Goal: Information Seeking & Learning: Check status

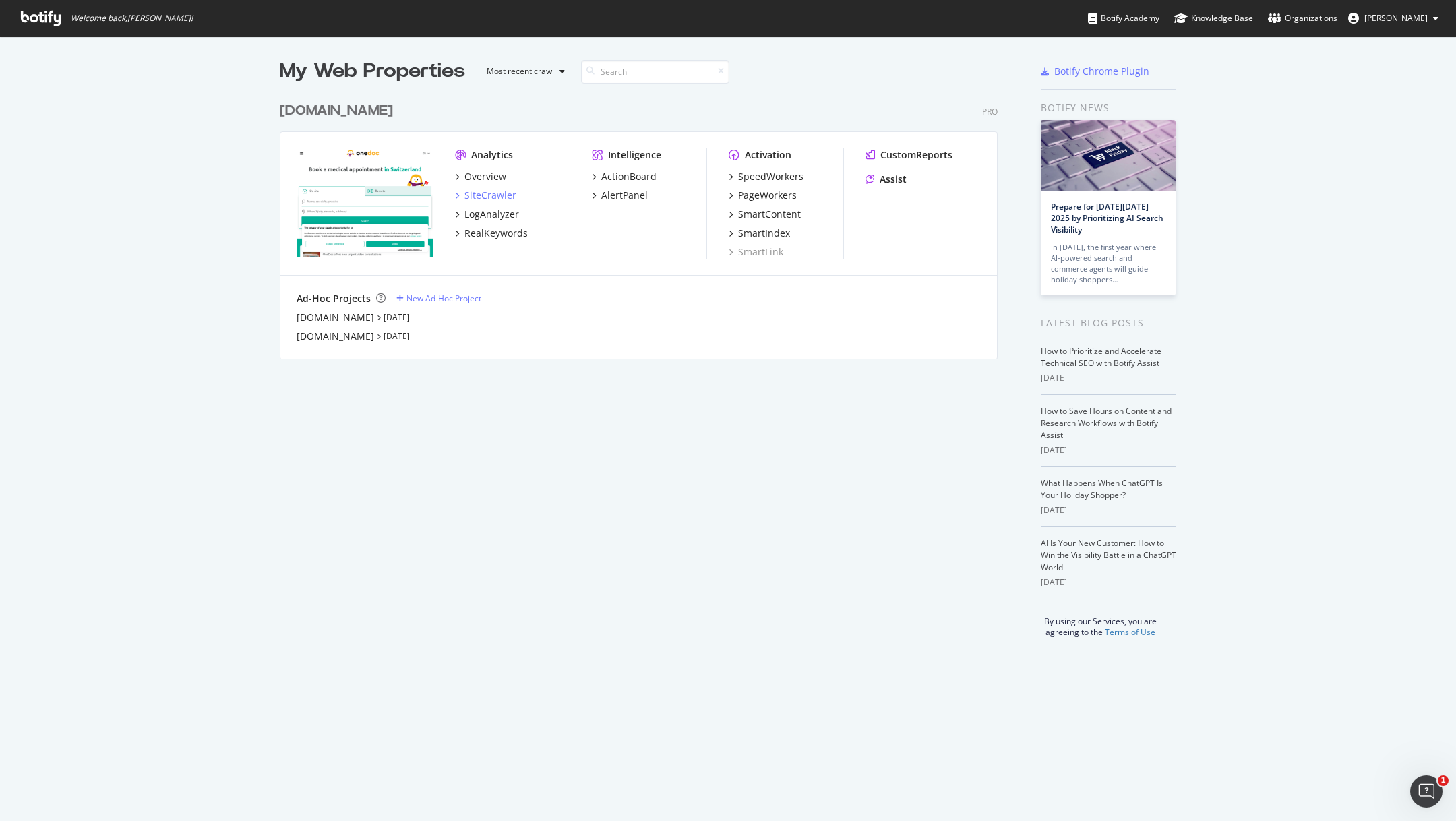
click at [502, 194] on div "SiteCrawler" at bounding box center [490, 195] width 52 height 13
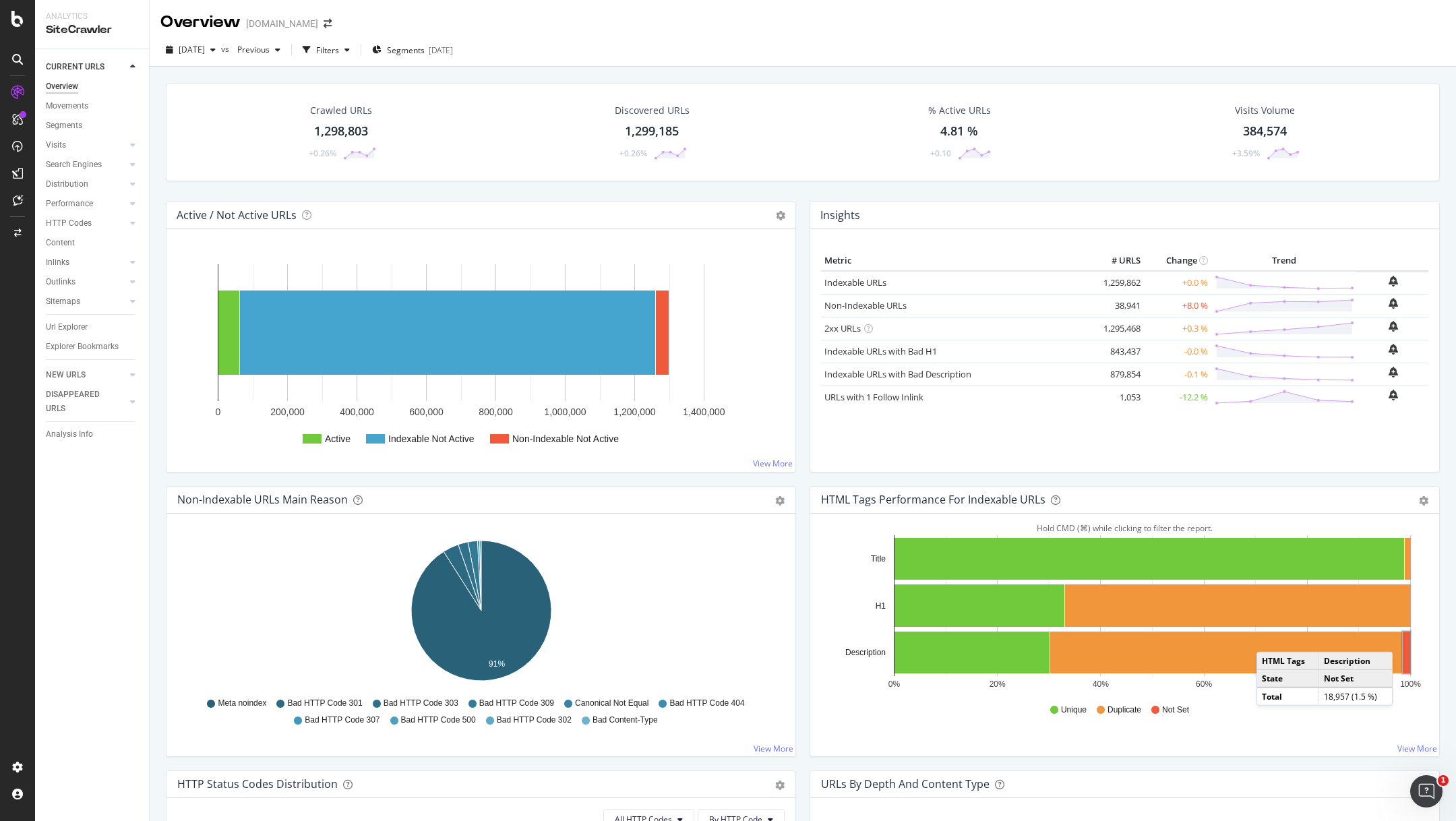
click at [1407, 637] on rect "A chart." at bounding box center [1407, 652] width 7 height 42
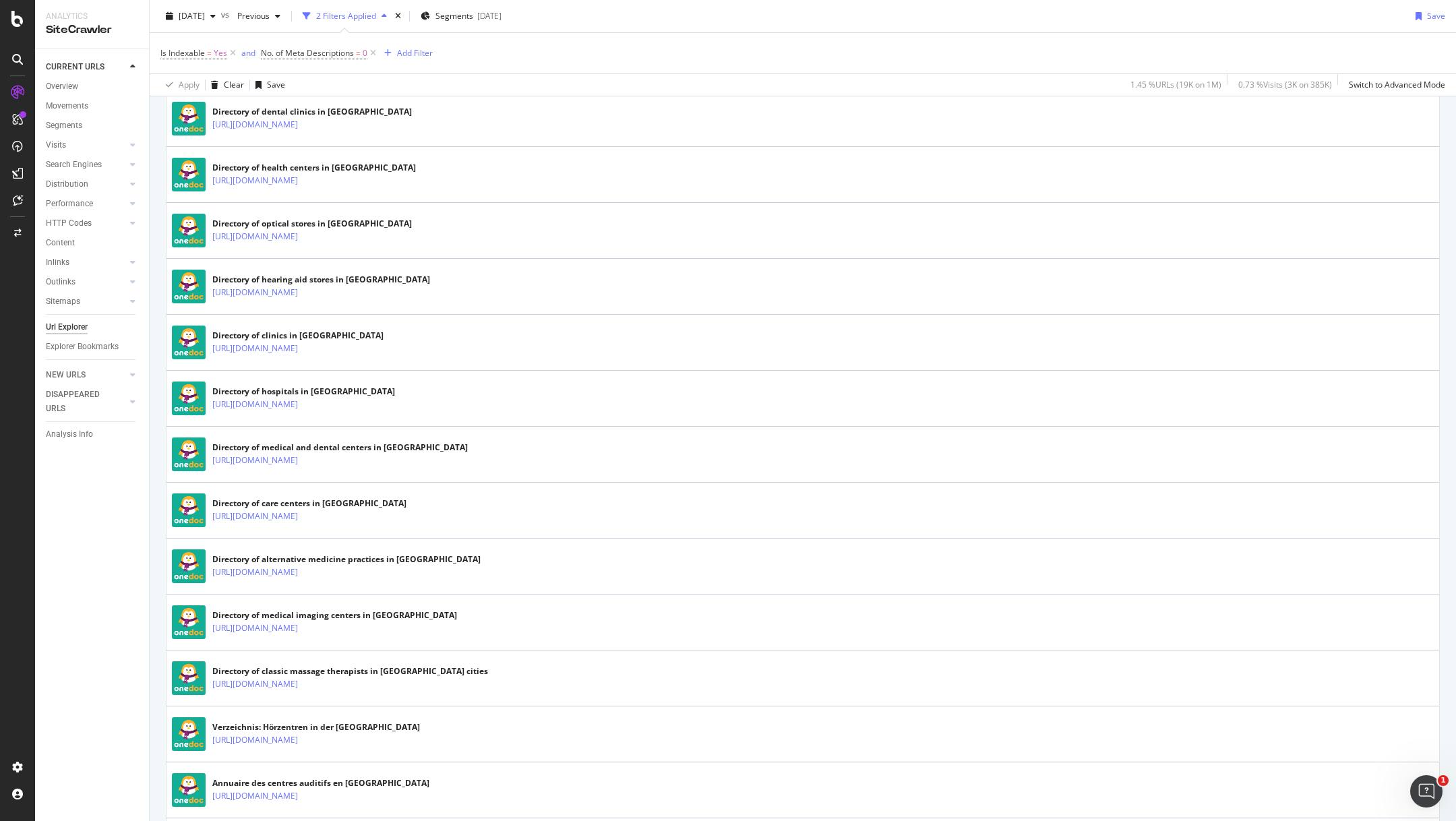
scroll to position [677, 0]
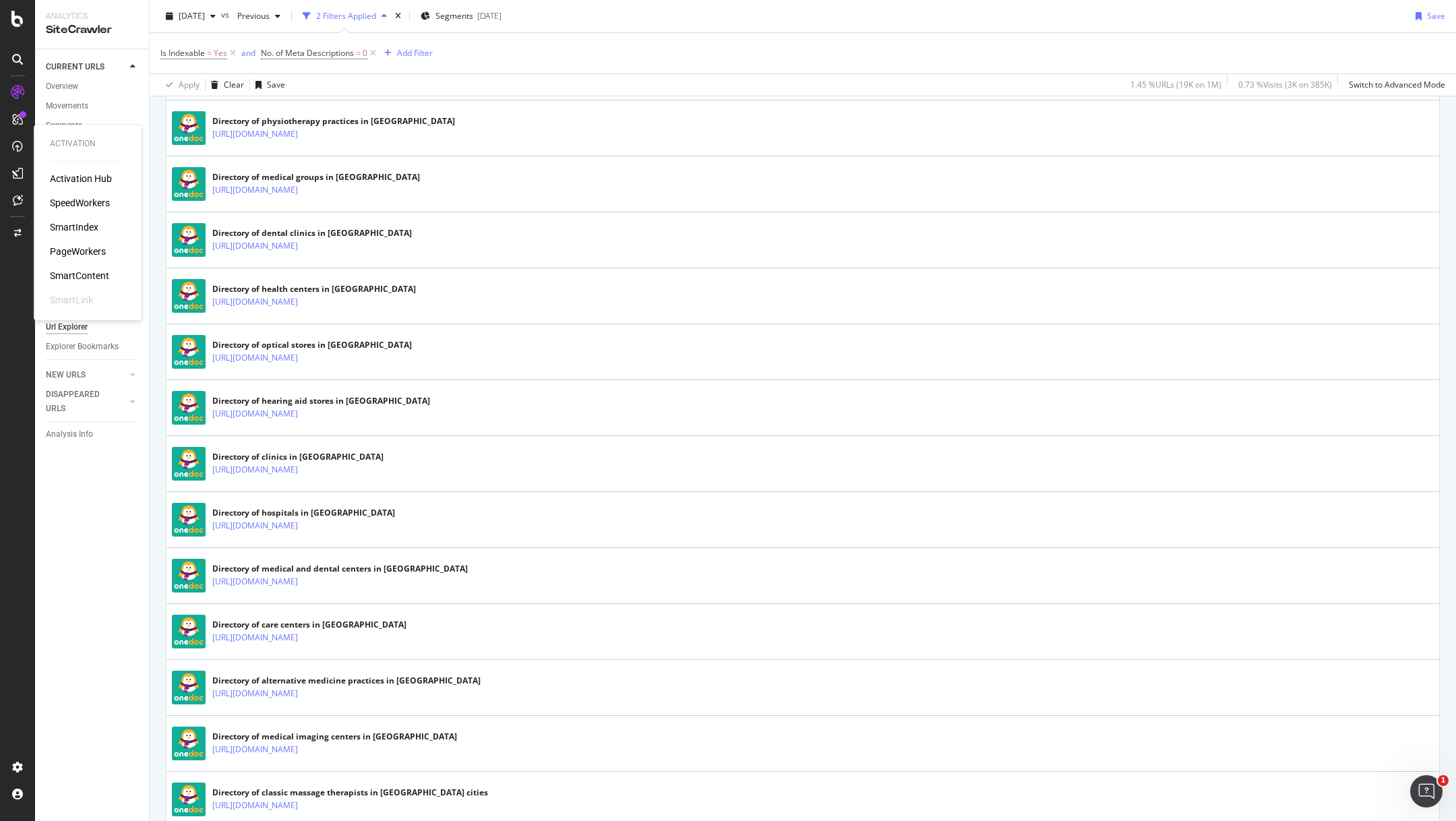
click at [78, 250] on div "PageWorkers" at bounding box center [78, 251] width 56 height 13
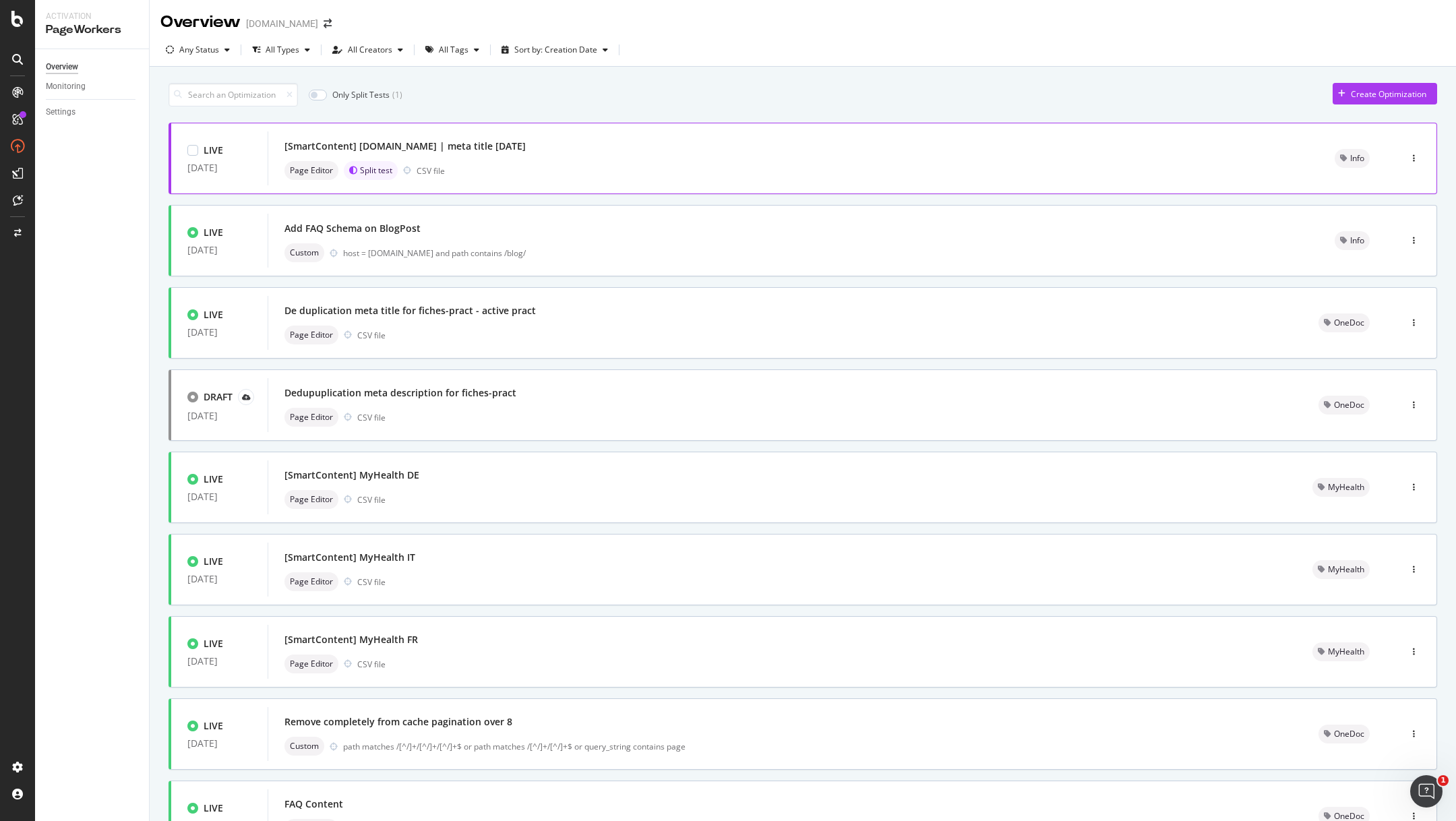
click at [653, 158] on div "[SmartContent] [DOMAIN_NAME] | meta title [DATE] Page Editor Split test CSV file" at bounding box center [793, 158] width 1018 height 43
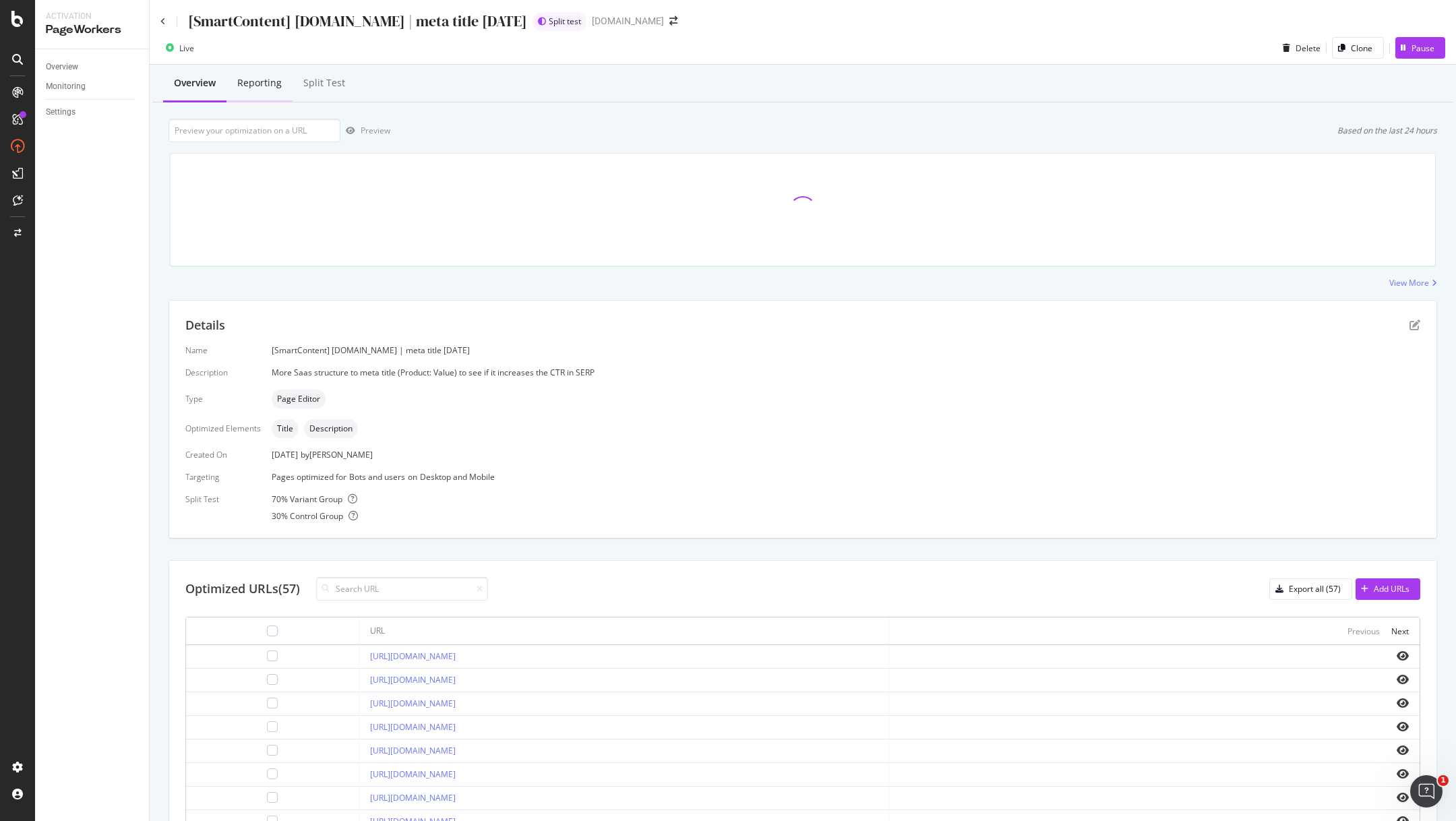
click at [242, 83] on div "Reporting" at bounding box center [259, 83] width 45 height 13
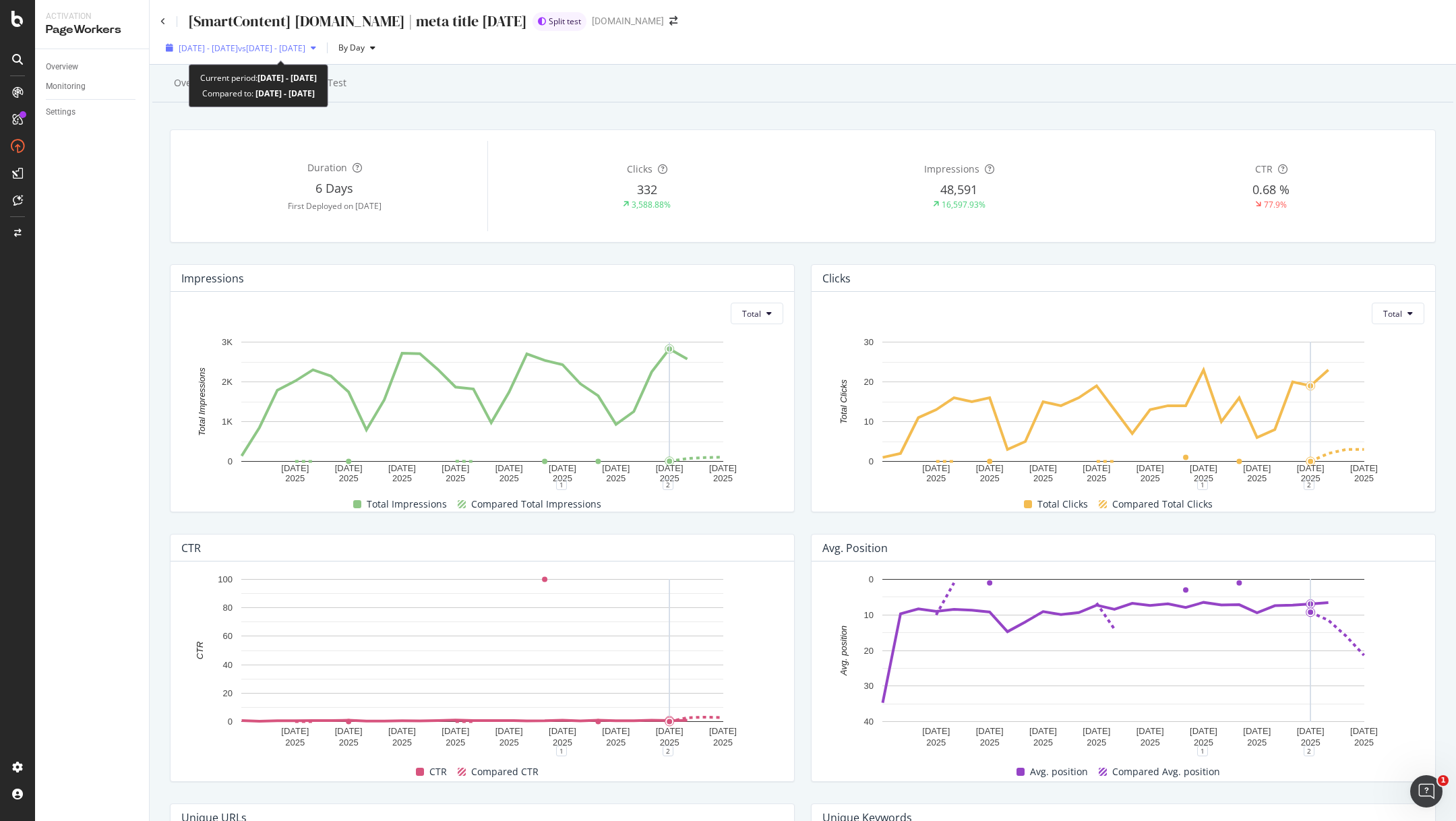
click at [305, 44] on span "vs [DATE] - [DATE]" at bounding box center [271, 48] width 67 height 11
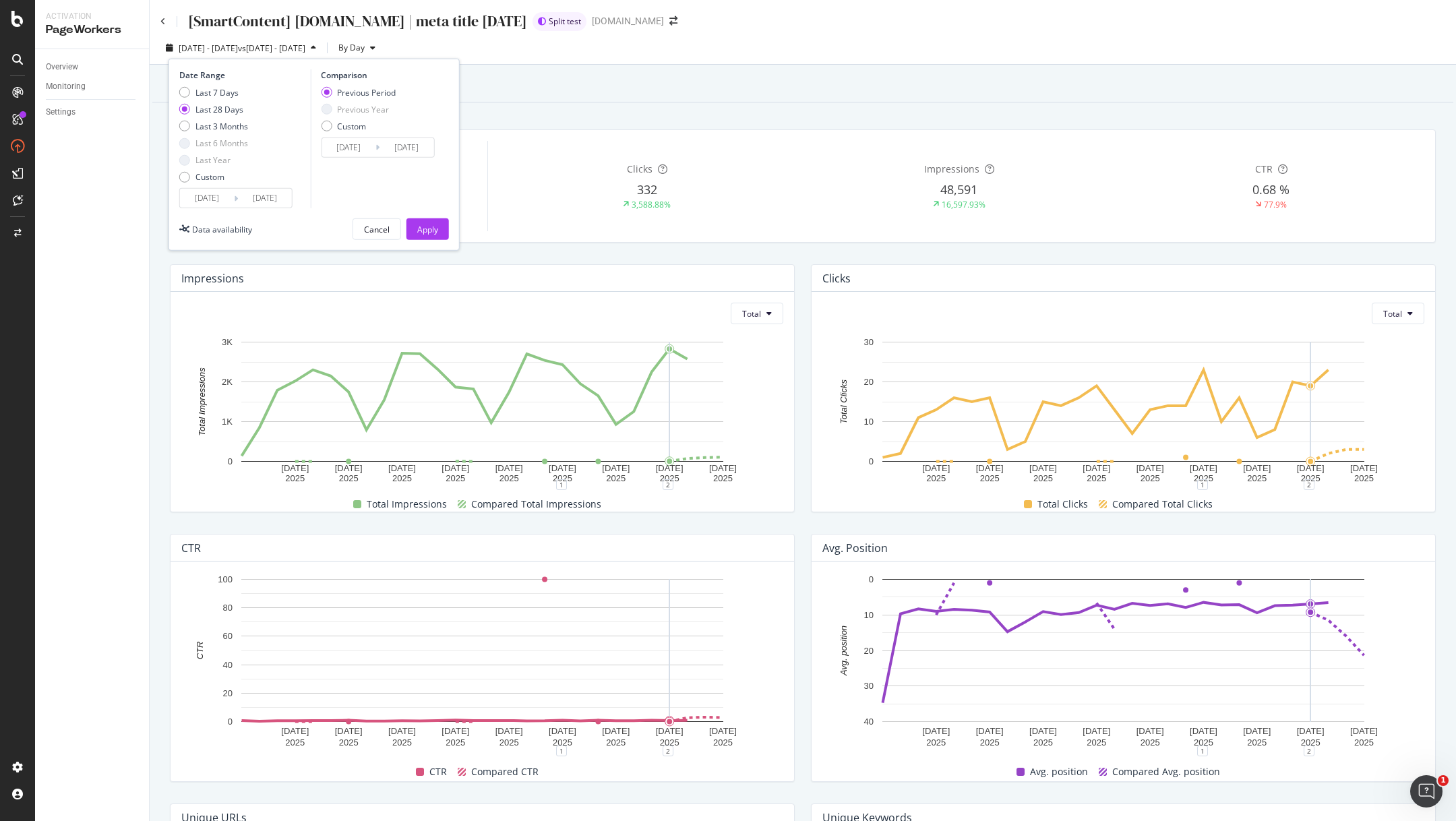
click at [178, 87] on div "Date Range Last 7 Days Last 28 Days Last 3 Months Last 6 Months Last Year Custo…" at bounding box center [314, 155] width 291 height 192
click at [188, 98] on div "Last 7 Days Last 28 Days Last 3 Months Last 6 Months Last Year Custom" at bounding box center [213, 137] width 69 height 102
click at [182, 88] on div "Last 7 Days" at bounding box center [184, 92] width 11 height 11
type input "[DATE]"
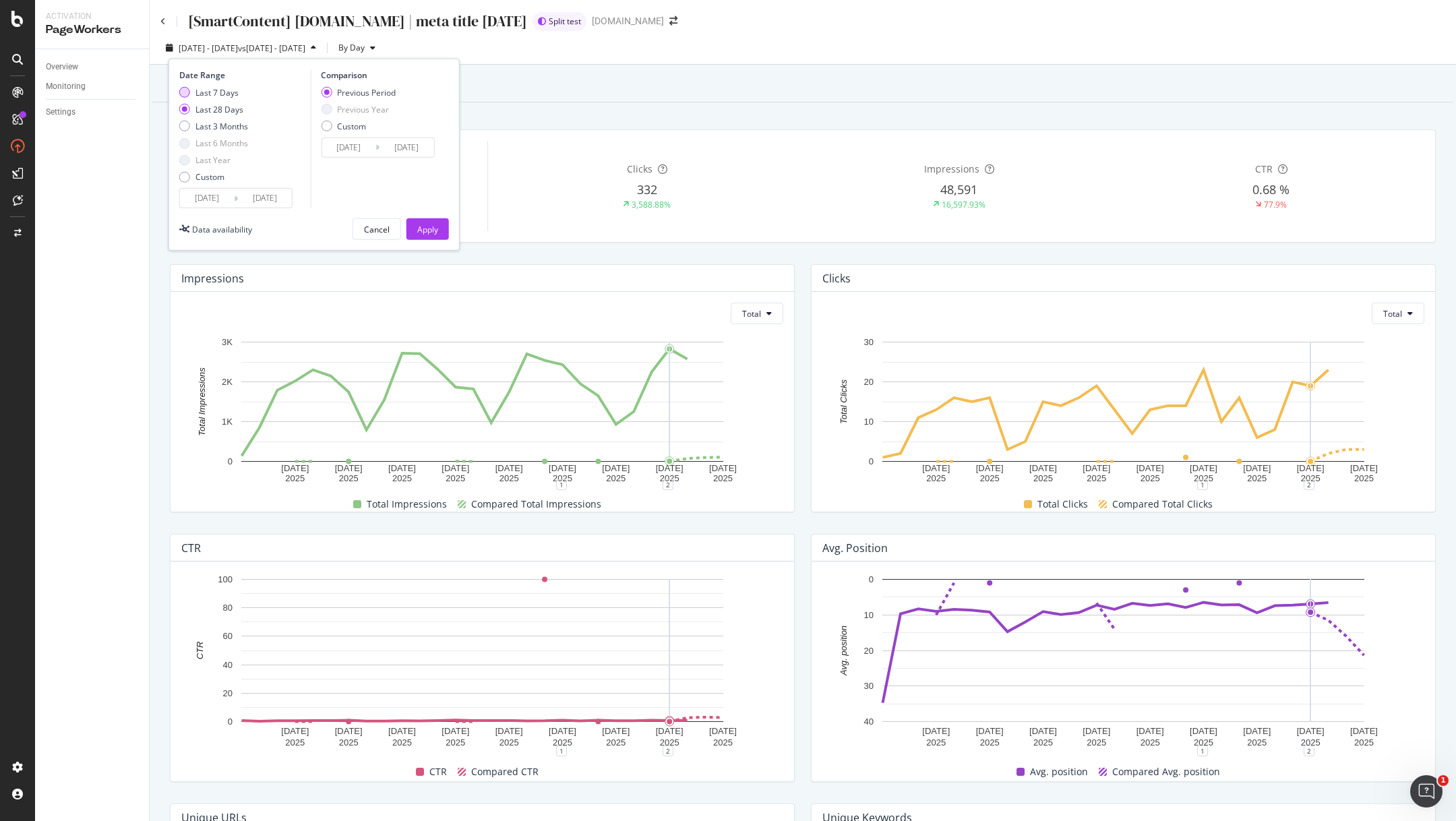
type input "[DATE]"
click at [426, 226] on div "Apply" at bounding box center [428, 230] width 21 height 11
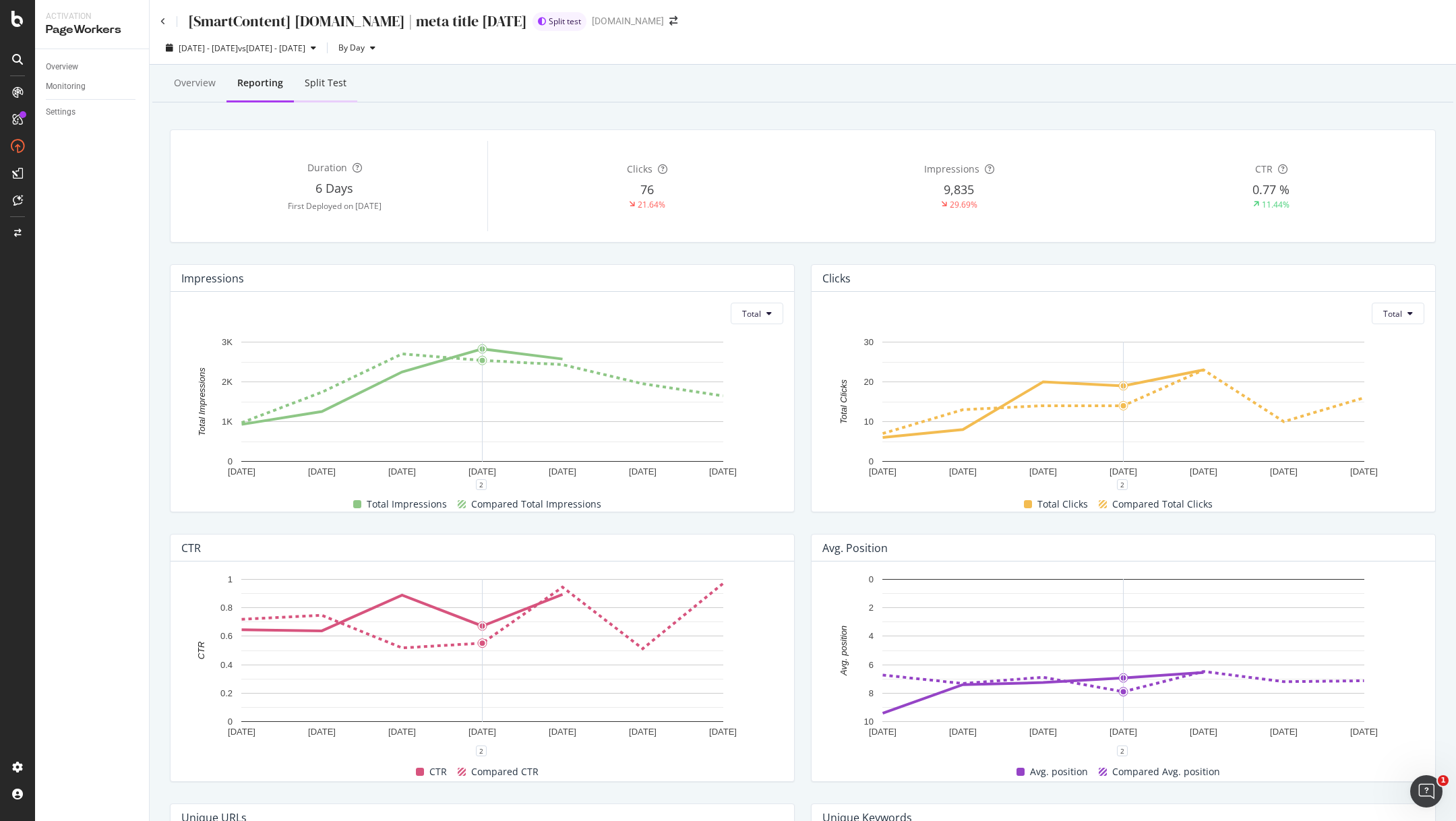
click at [331, 78] on div "Split Test" at bounding box center [325, 83] width 42 height 13
